Goal: Find contact information: Find contact information

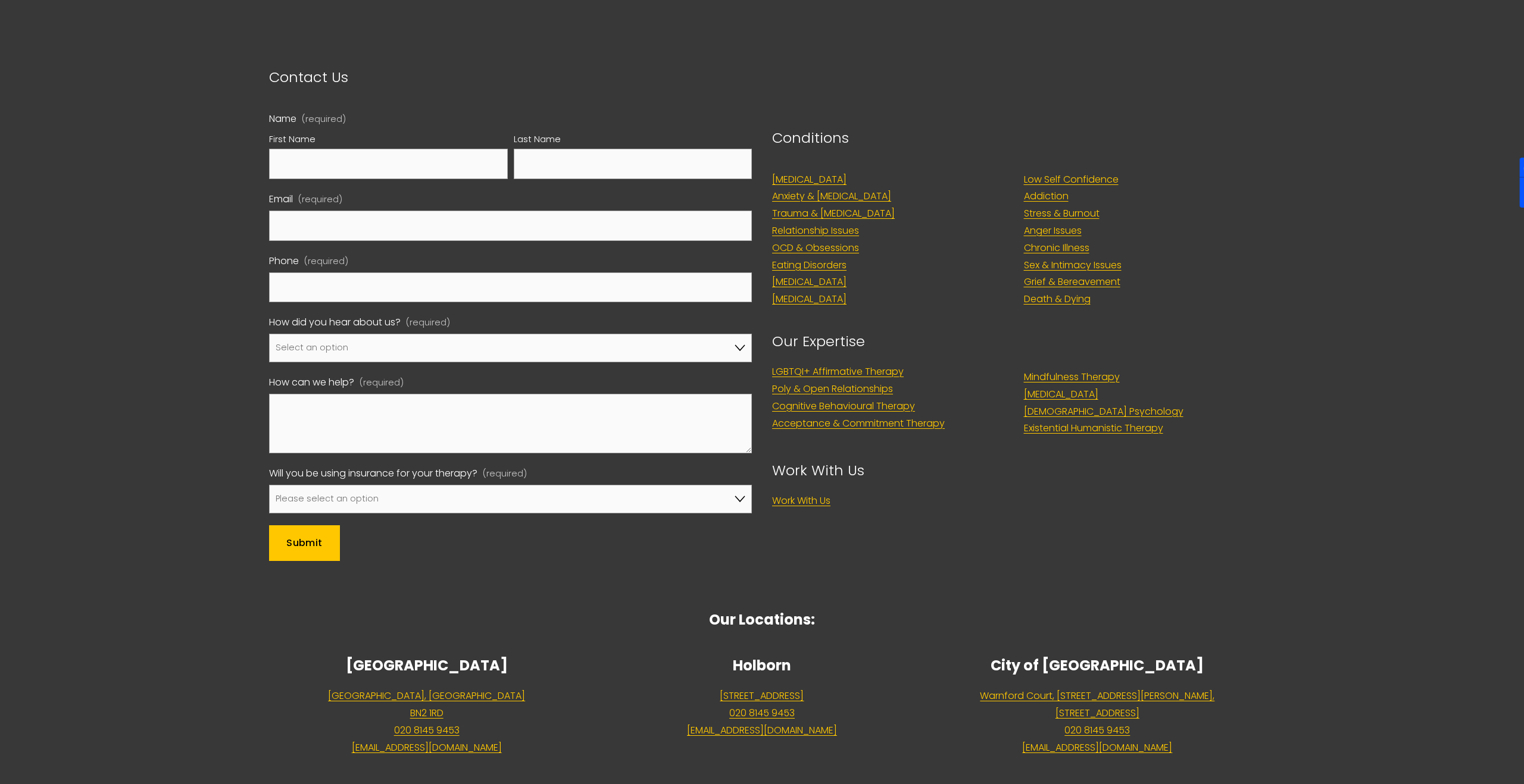
scroll to position [5707, 0]
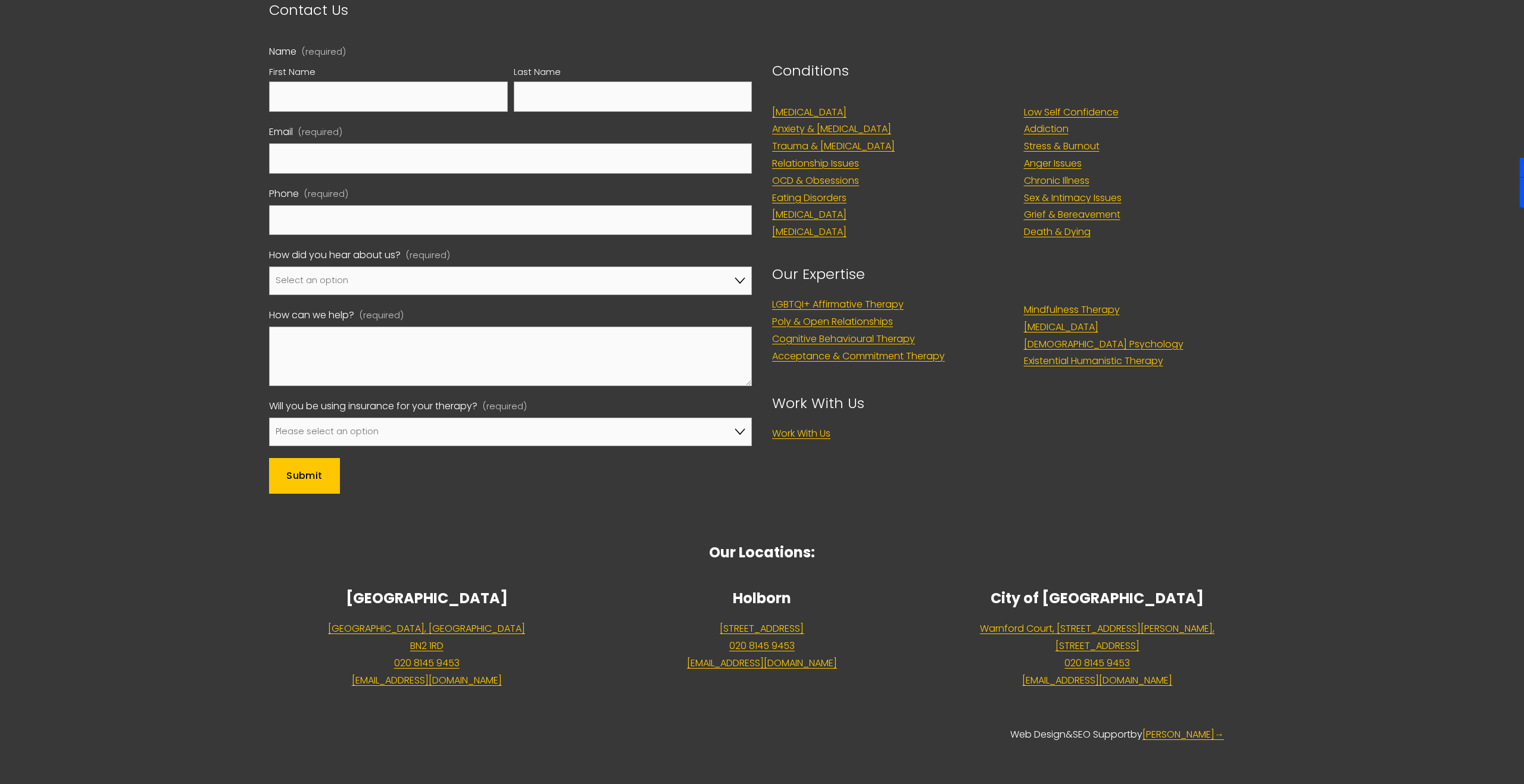
click at [681, 710] on p "Web Design & SEO Support by [PERSON_NAME] →" at bounding box center [761, 727] width 986 height 35
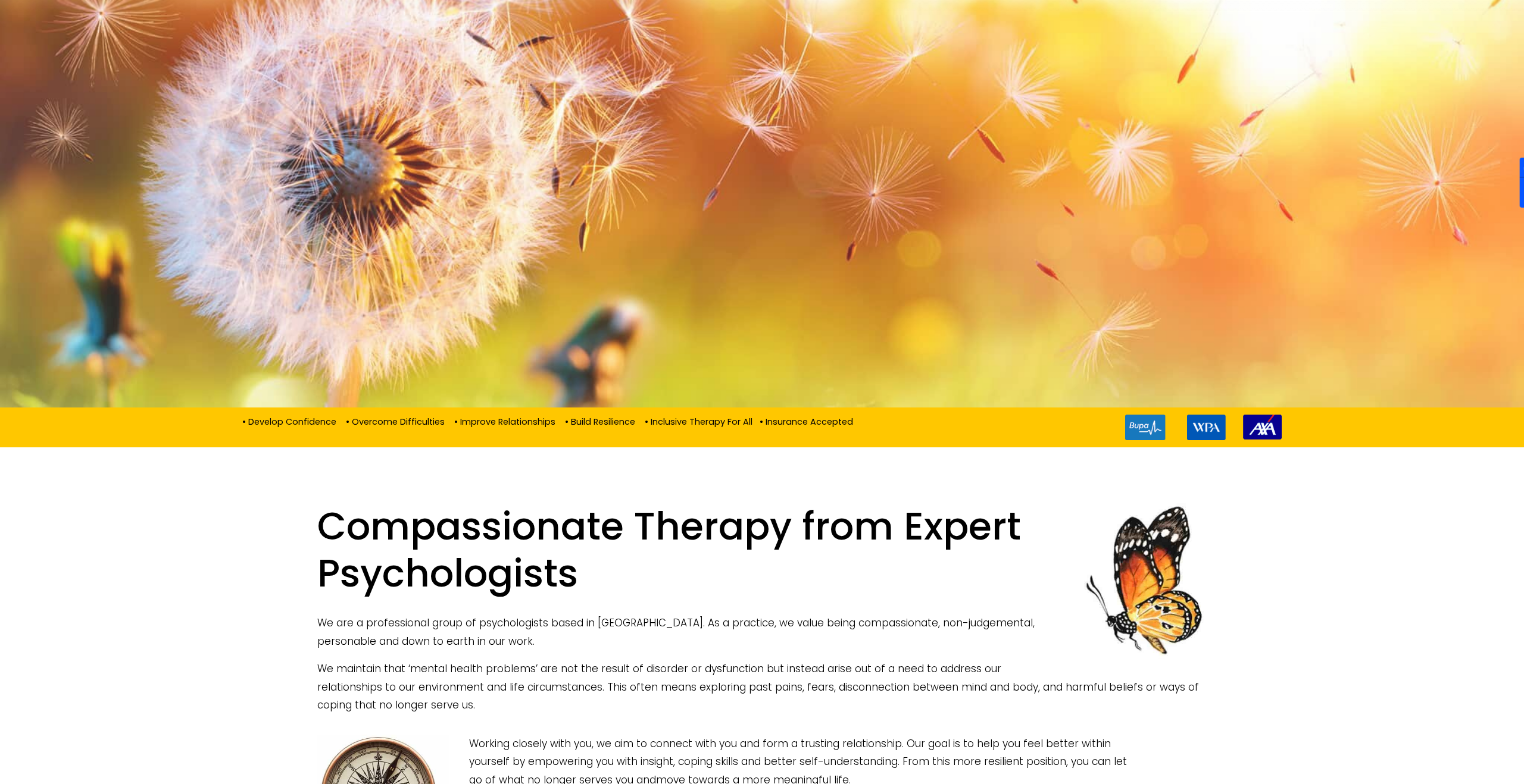
scroll to position [0, 0]
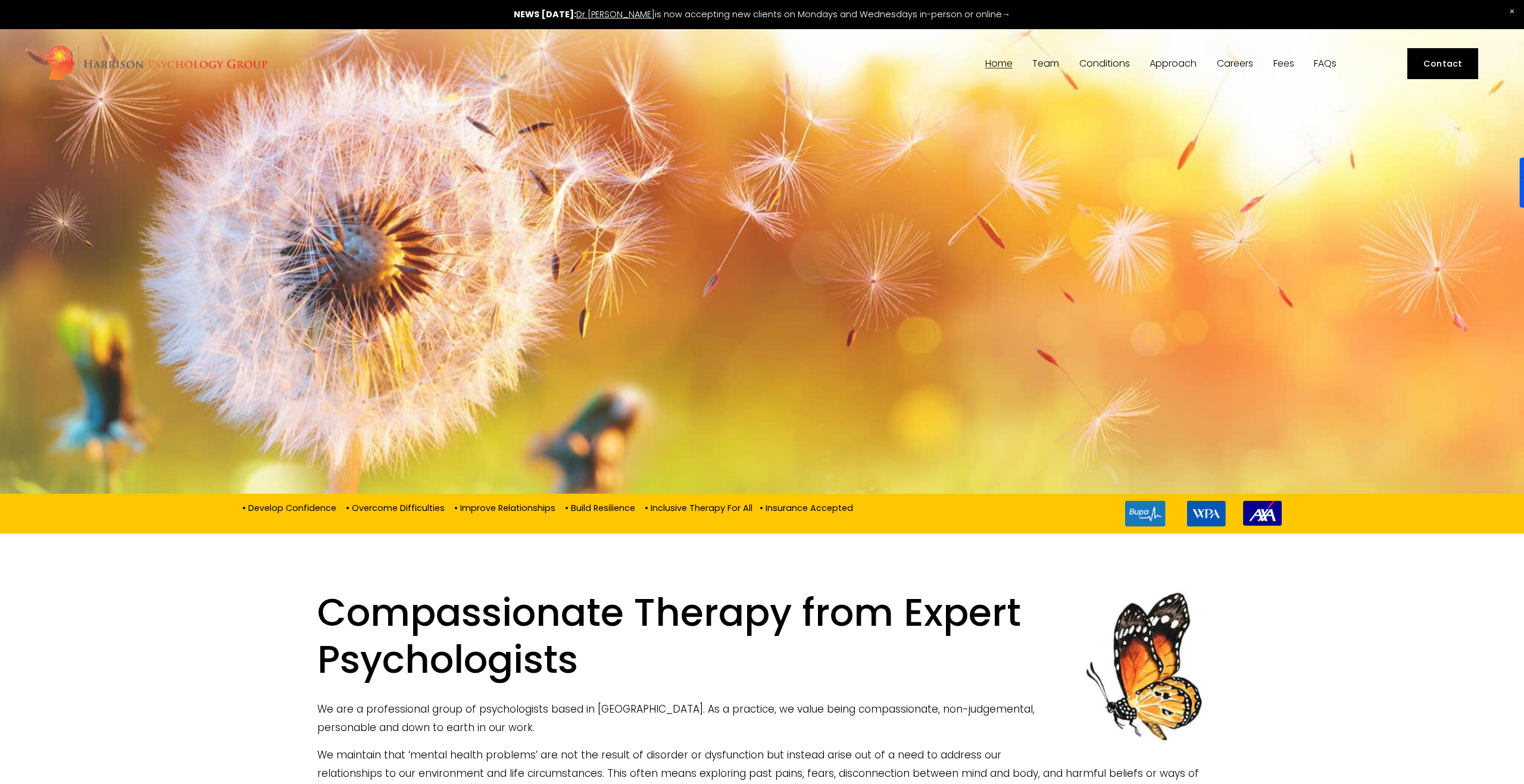
click at [1448, 66] on link "Contact" at bounding box center [1442, 63] width 70 height 32
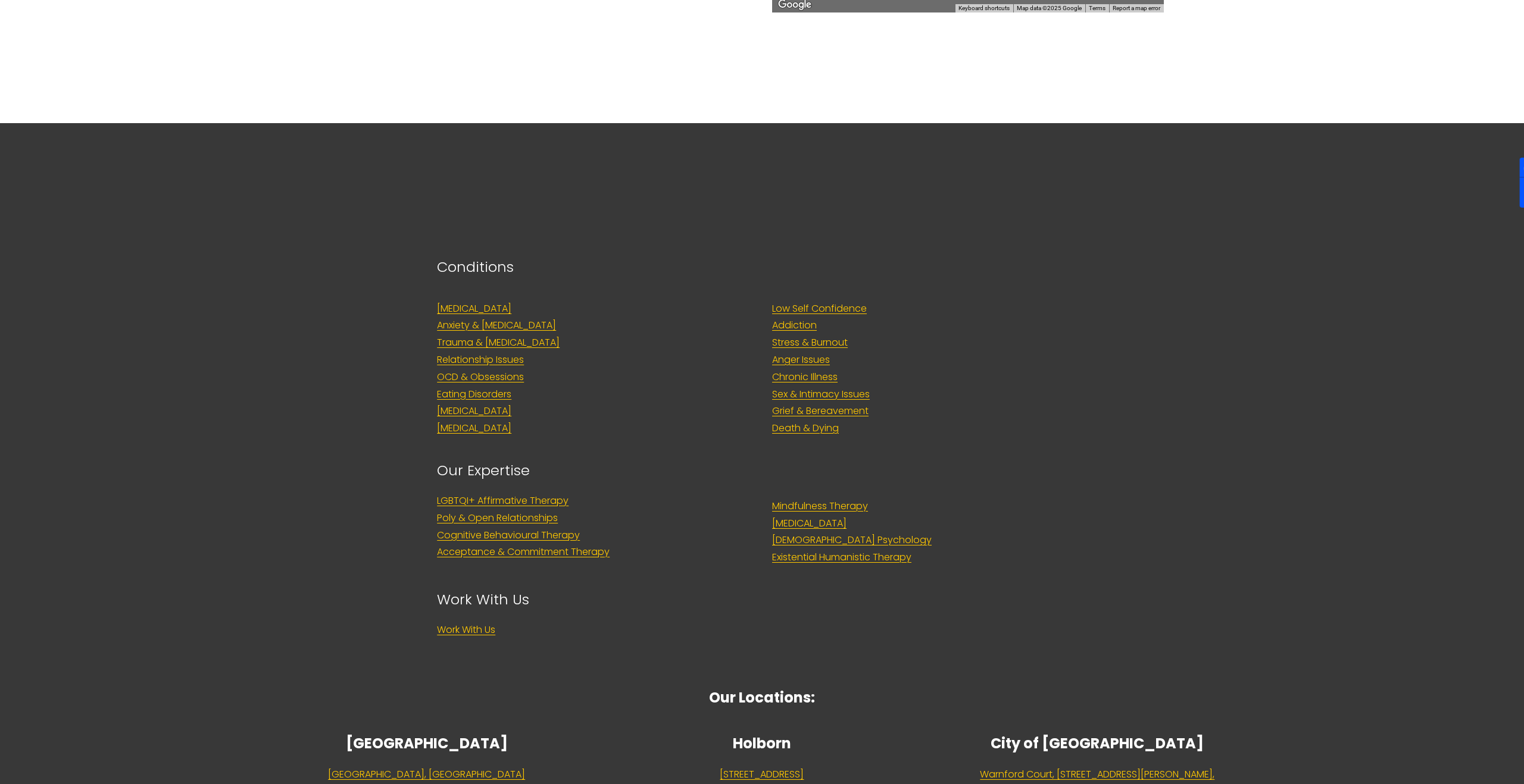
scroll to position [2254, 0]
